Goal: Check status

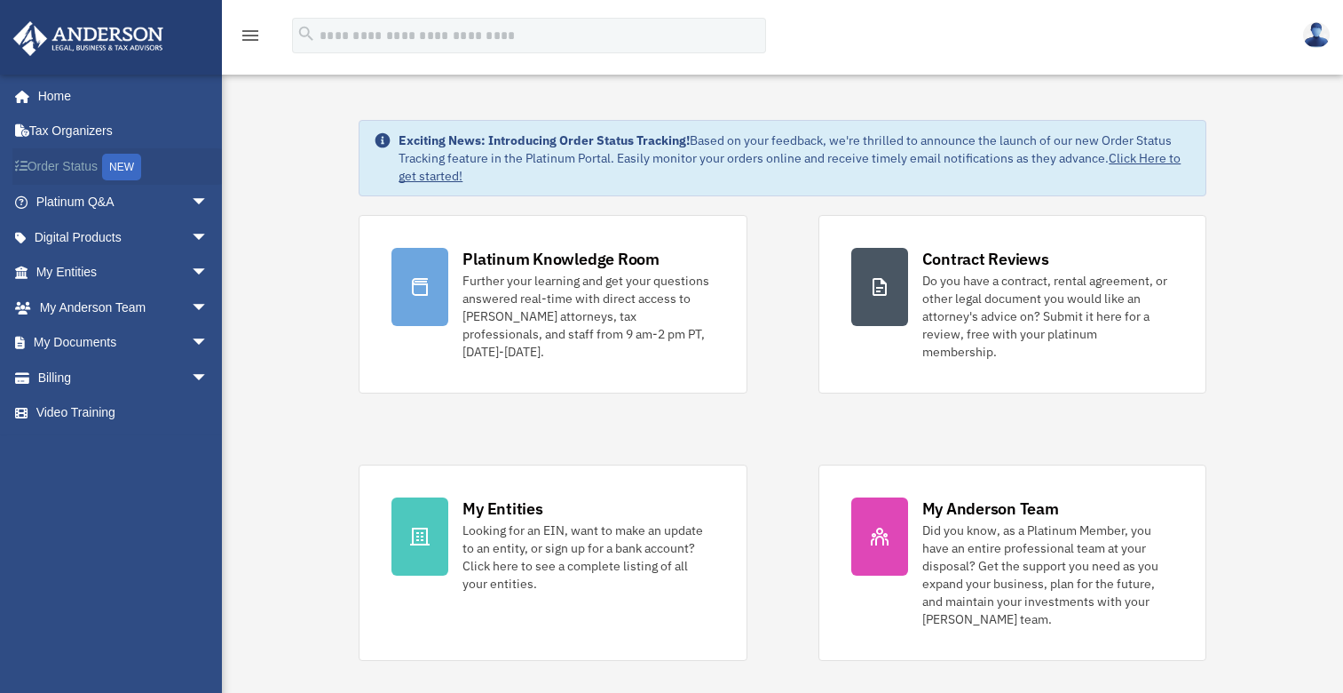
click at [54, 160] on link "Order Status NEW" at bounding box center [123, 166] width 223 height 36
click at [114, 166] on div "NEW" at bounding box center [121, 167] width 39 height 27
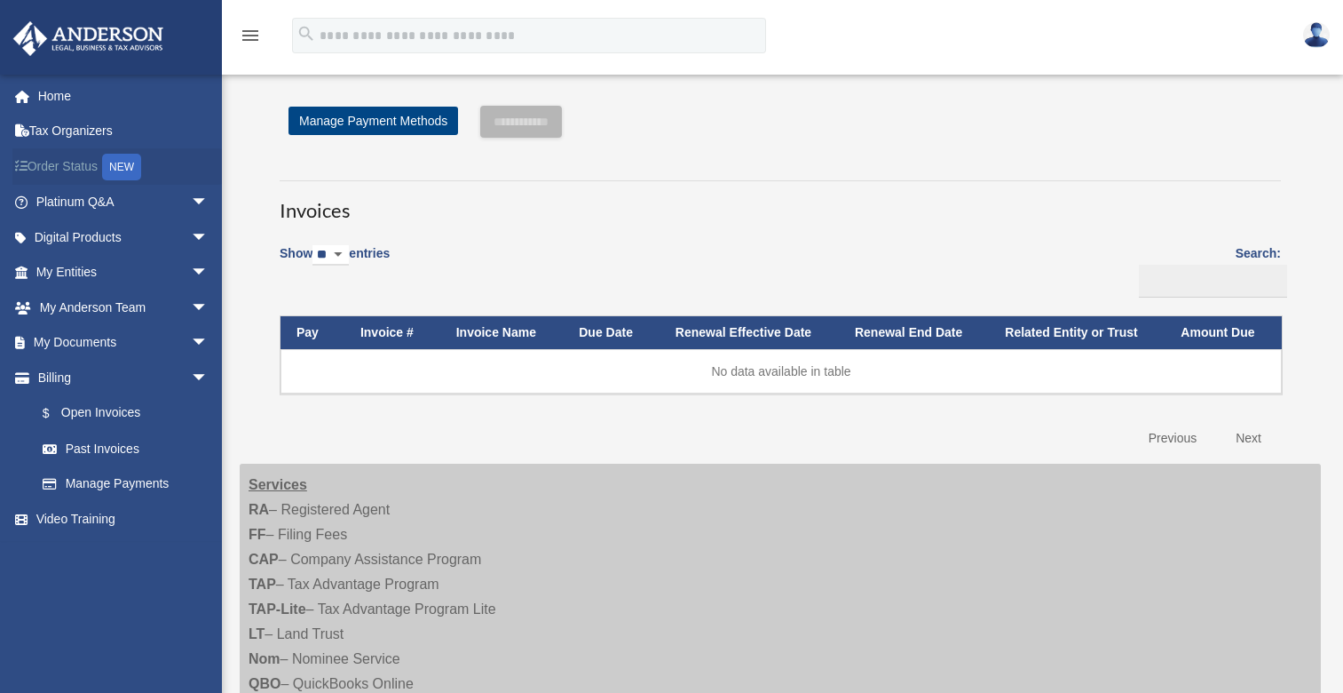
click at [77, 168] on link "Order Status NEW" at bounding box center [123, 166] width 223 height 36
